Goal: Transaction & Acquisition: Obtain resource

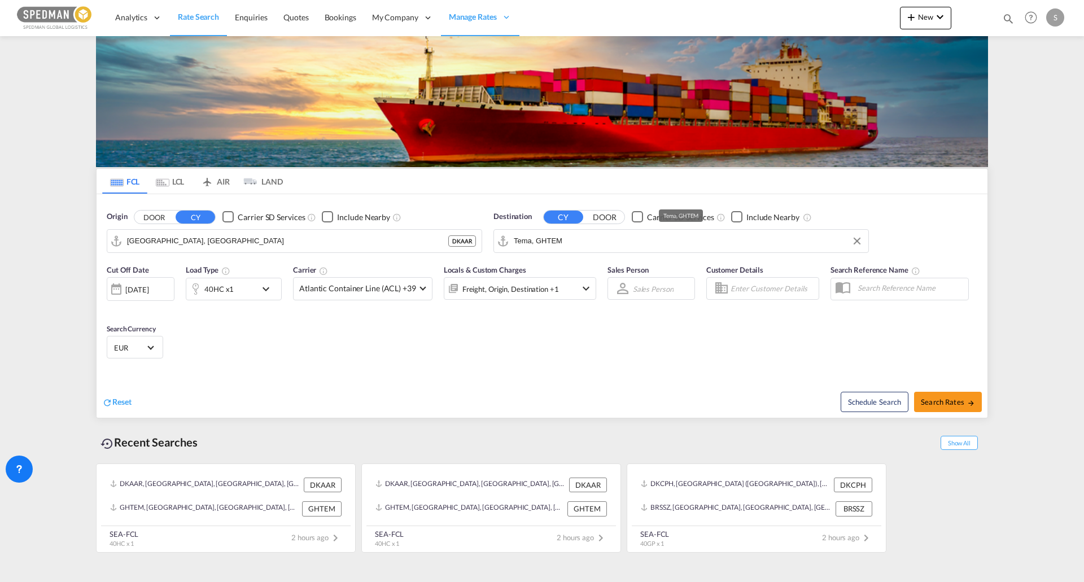
click at [543, 244] on input "Tema, GHTEM" at bounding box center [688, 241] width 349 height 17
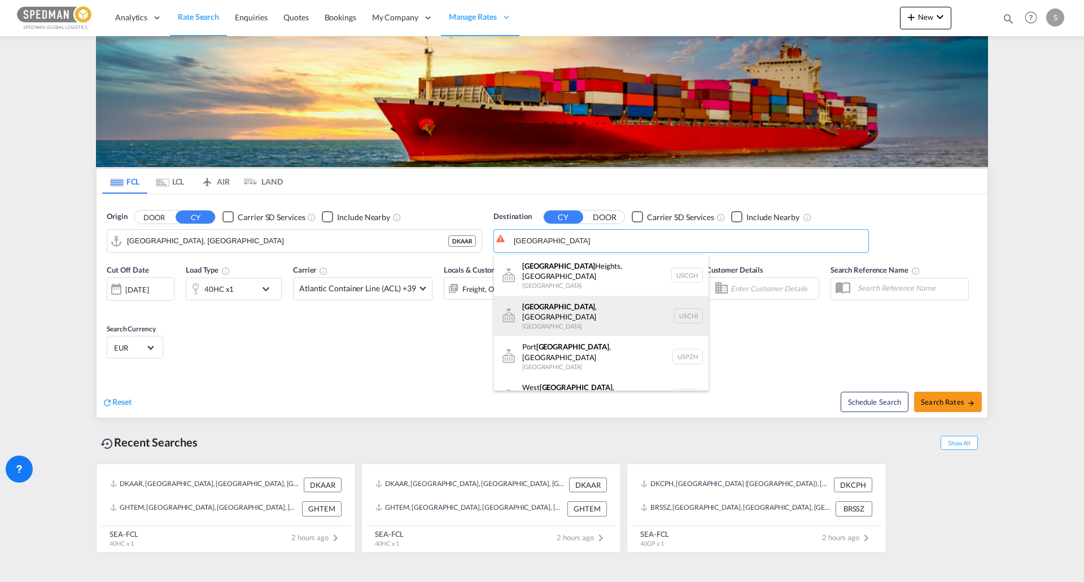
click at [576, 303] on div "[GEOGRAPHIC_DATA] , [GEOGRAPHIC_DATA] [GEOGRAPHIC_DATA] [GEOGRAPHIC_DATA]" at bounding box center [601, 316] width 215 height 41
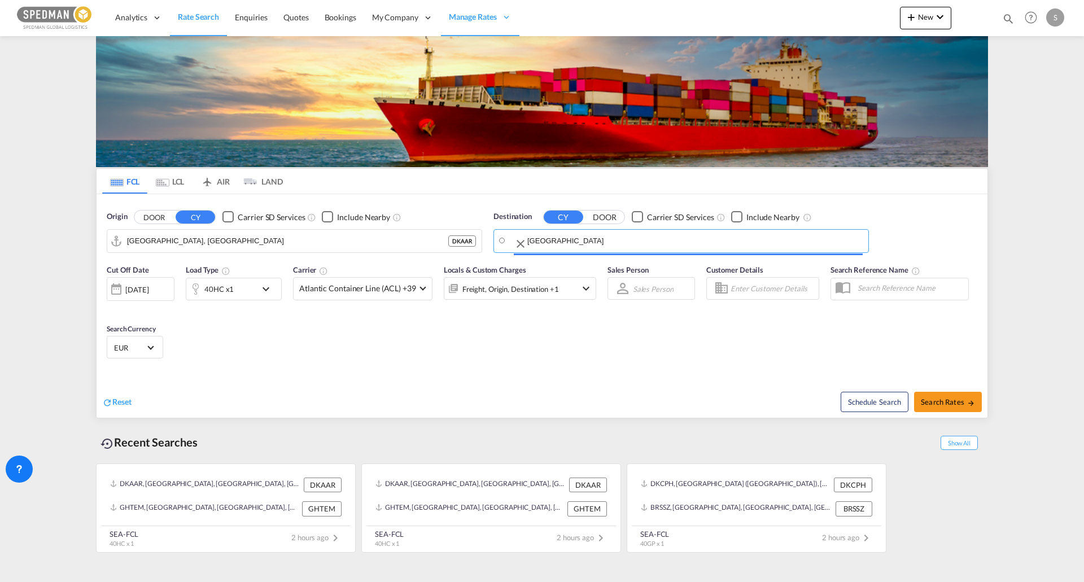
type input "[GEOGRAPHIC_DATA], [GEOGRAPHIC_DATA], USCHI"
click at [149, 346] on span "Select Currency: € EUREuro" at bounding box center [150, 347] width 6 height 6
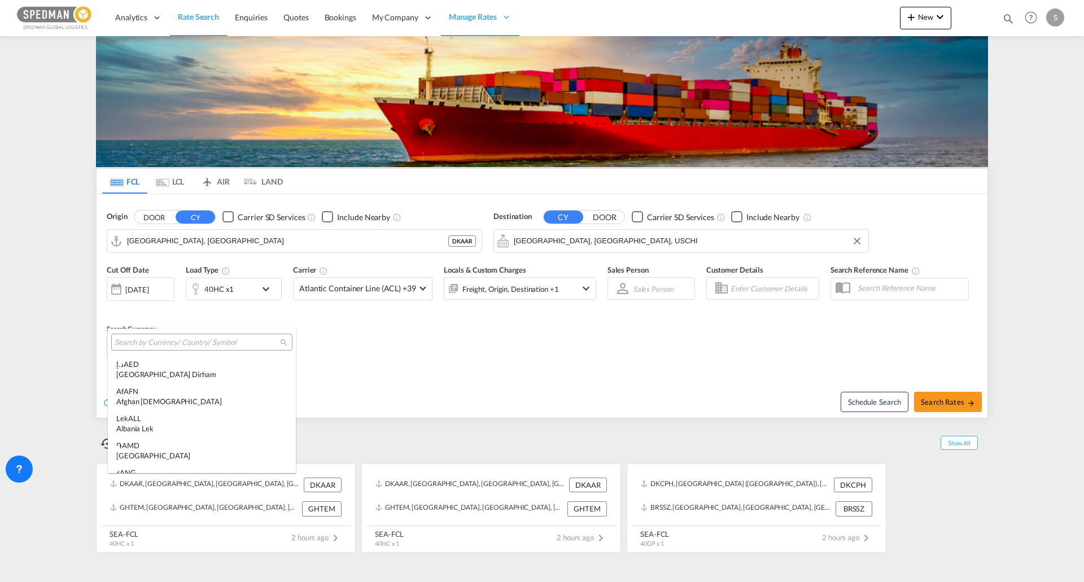
scroll to position [1134, 0]
click at [173, 338] on input "search" at bounding box center [197, 343] width 165 height 10
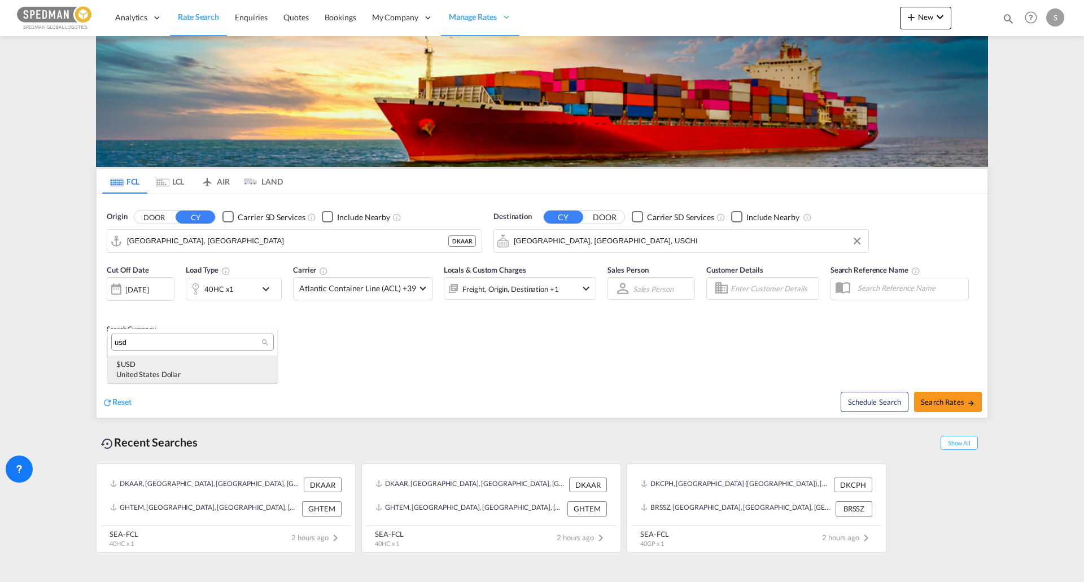
type input "usd"
click at [167, 365] on div "$ USD United States Dollar" at bounding box center [192, 369] width 152 height 20
click at [953, 400] on span "Search Rates" at bounding box center [948, 402] width 54 height 9
type input "DKAAR to USCHI / [DATE]"
